Goal: Information Seeking & Learning: Learn about a topic

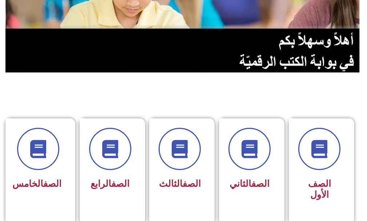
scroll to position [146, 0]
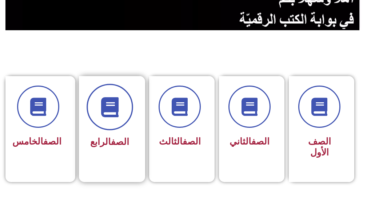
click at [119, 122] on span at bounding box center [110, 107] width 47 height 47
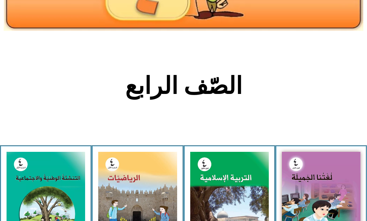
scroll to position [109, 0]
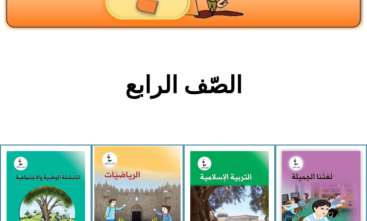
click at [114, 170] on img at bounding box center [137, 200] width 87 height 108
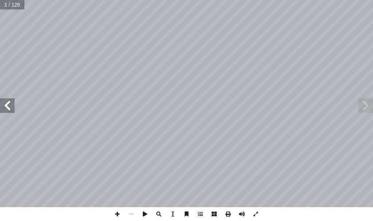
click at [3, 5] on input "text" at bounding box center [12, 4] width 24 height 9
type input "**"
click at [117, 214] on span at bounding box center [117, 214] width 14 height 14
